Goal: Transaction & Acquisition: Purchase product/service

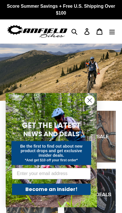
click at [101, 137] on div "Close dialog GET THE LATEST NEWS AND DEALS Be the first to find out about new p…" at bounding box center [51, 150] width 103 height 126
click at [89, 98] on circle "Close dialog" at bounding box center [89, 100] width 9 height 9
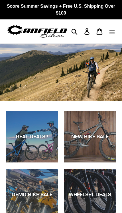
click at [91, 140] on div "NEW BIKE SALE" at bounding box center [90, 136] width 52 height 6
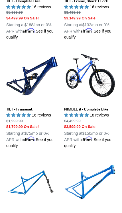
scroll to position [868, 0]
click at [100, 81] on link "NIMBLE 9 - Complete Bike" at bounding box center [90, 99] width 52 height 98
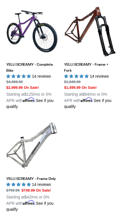
scroll to position [1130, 0]
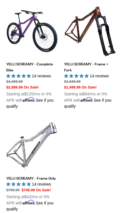
click at [108, 41] on link "YELLI SCREAMY - Frame + Fork" at bounding box center [90, 57] width 52 height 104
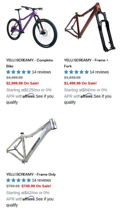
scroll to position [1135, 0]
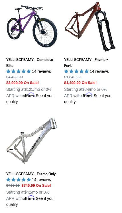
click at [47, 120] on link "YELLI SCREAMY - Frame Only" at bounding box center [32, 161] width 52 height 93
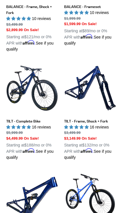
scroll to position [747, 0]
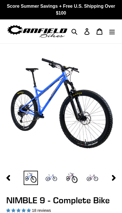
select select "highest-rating"
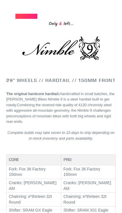
scroll to position [383, 0]
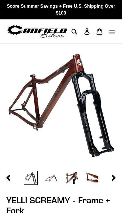
select select "highest-rating"
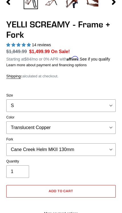
scroll to position [176, 0]
click at [98, 154] on select "Cane Creek Helm MKII 130mm Fox 34 SL Factory Grip X 130mm RockShox Pike Ultimat…" at bounding box center [61, 149] width 110 height 13
select select "RockShox Pike Ultimate 130mm"
click at [101, 110] on select "S M L XL" at bounding box center [61, 105] width 110 height 13
select select "L"
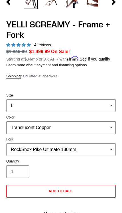
click at [80, 133] on select "Translucent Copper Purple Haze Raw" at bounding box center [61, 127] width 110 height 13
select select "Purple Haze"
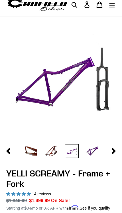
scroll to position [27, 0]
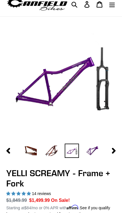
click at [34, 155] on img at bounding box center [31, 151] width 14 height 14
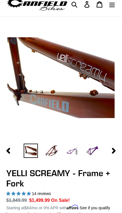
click at [56, 150] on img at bounding box center [51, 151] width 14 height 14
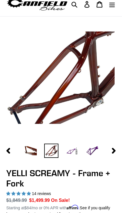
click at [92, 150] on img at bounding box center [92, 151] width 14 height 14
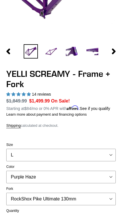
scroll to position [126, 0]
click at [88, 203] on select "Cane Creek Helm MKII 130mm Fox 34 SL Factory Grip X 130mm RockShox Pike Ultimat…" at bounding box center [61, 199] width 110 height 13
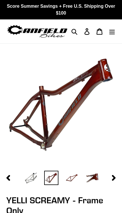
select select "highest-rating"
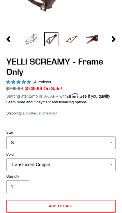
scroll to position [139, 0]
click at [76, 171] on select "Translucent Copper Purple Haze Raw" at bounding box center [61, 164] width 110 height 13
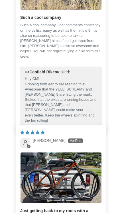
scroll to position [1284, 0]
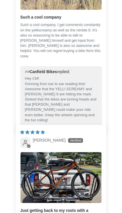
click at [83, 194] on img "Link to user picture 1" at bounding box center [61, 177] width 81 height 51
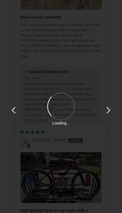
scroll to position [0, 0]
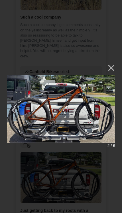
click at [114, 66] on button "×" at bounding box center [109, 68] width 14 height 14
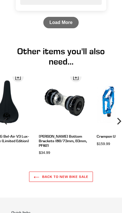
scroll to position [3019, 0]
